Goal: Check status

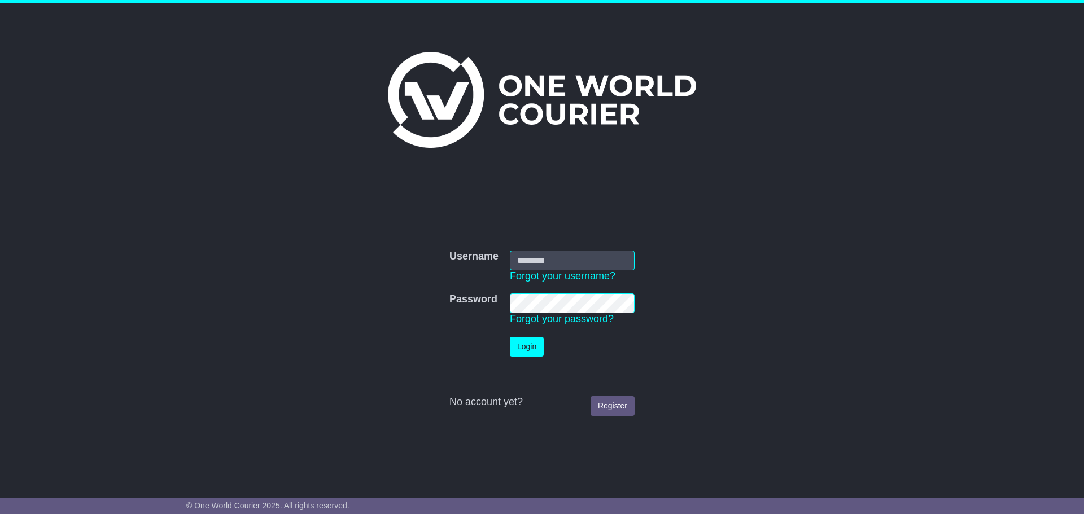
type input "**********"
click at [521, 350] on button "Login" at bounding box center [527, 347] width 34 height 20
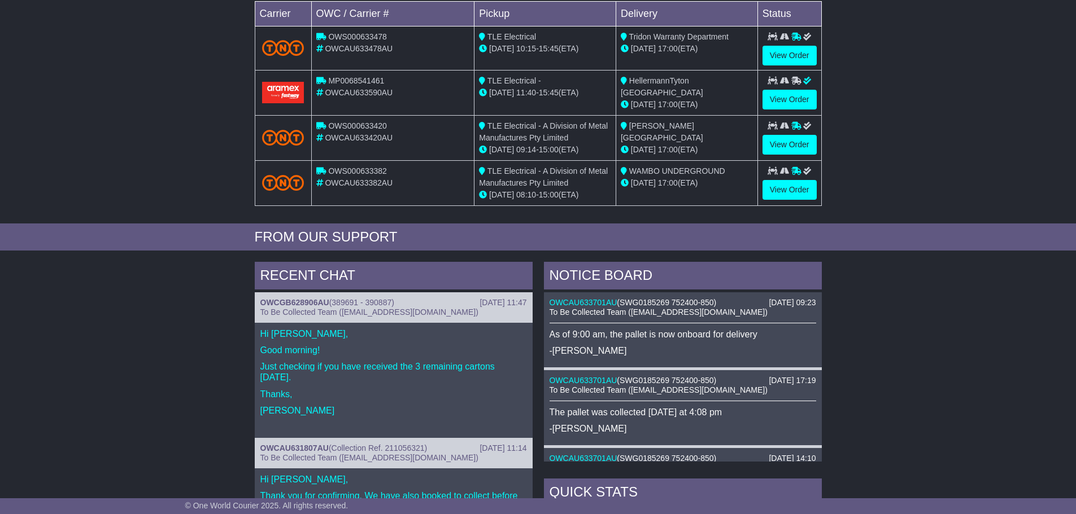
scroll to position [226, 0]
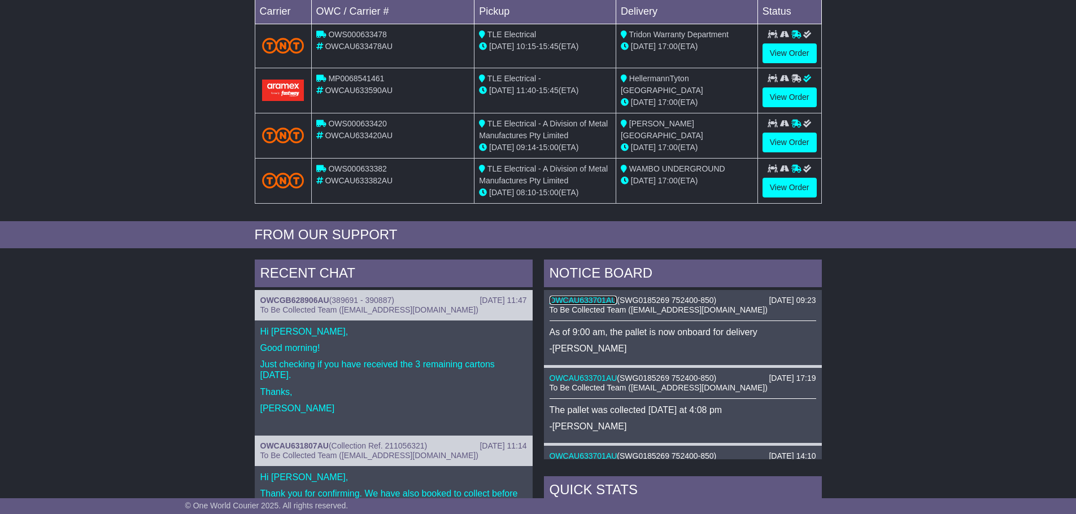
click at [592, 301] on link "OWCAU633701AU" at bounding box center [583, 300] width 68 height 9
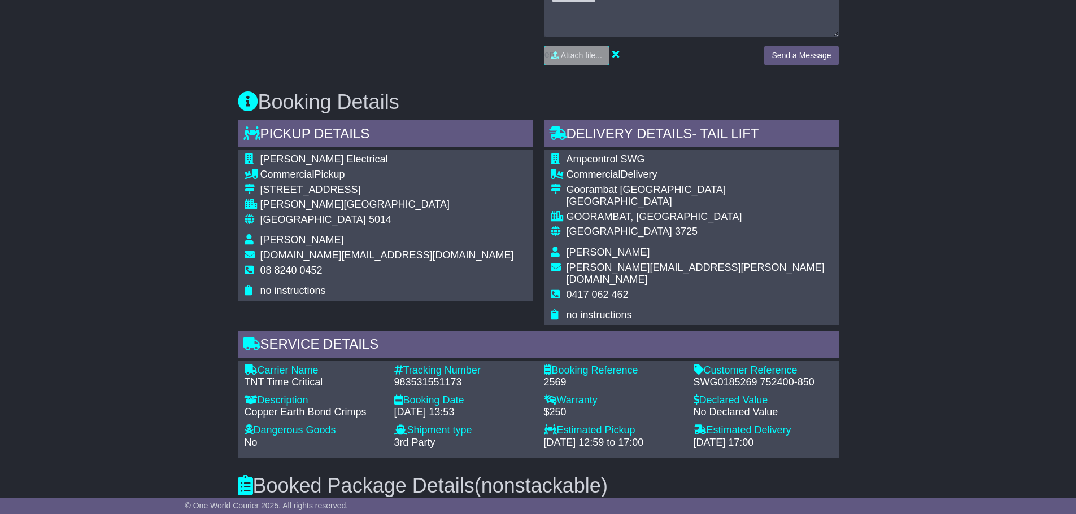
scroll to position [508, 0]
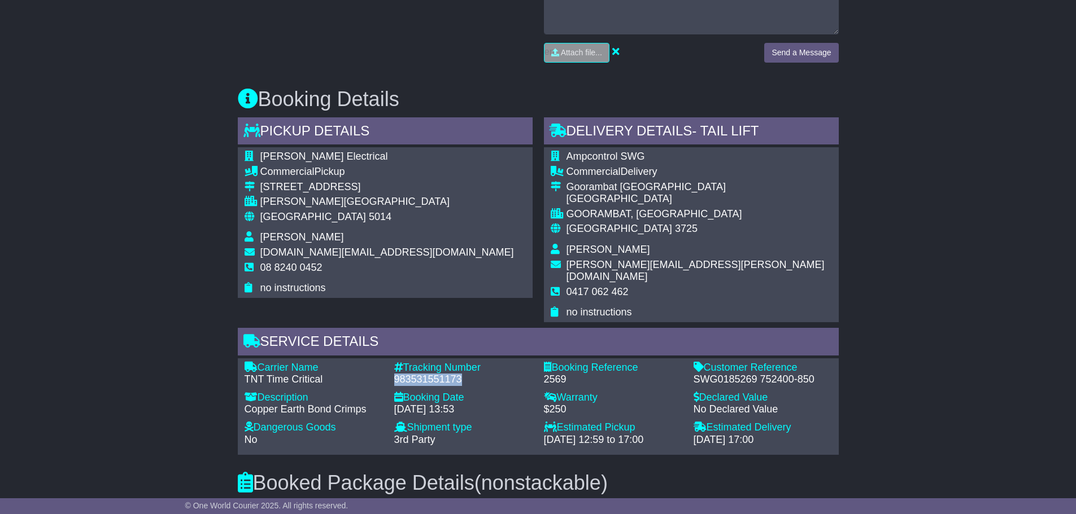
drag, startPoint x: 463, startPoint y: 369, endPoint x: 392, endPoint y: 366, distance: 71.2
click at [392, 366] on div "Tracking Number - 983531551173" at bounding box center [463, 374] width 150 height 24
copy div "983531551173"
